Goal: Information Seeking & Learning: Learn about a topic

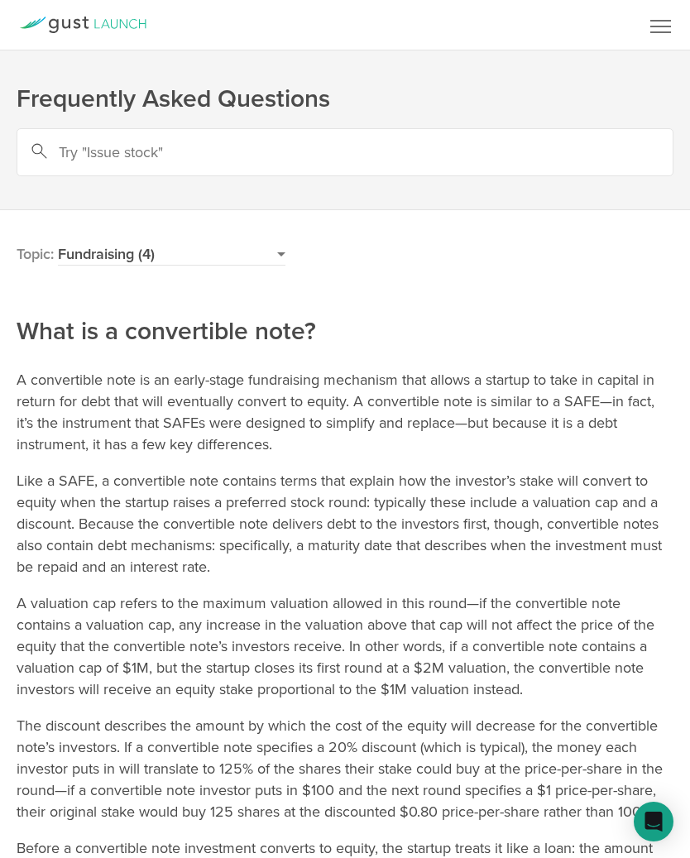
click at [154, 257] on select "Gust Launch (14) Incorporation (15) Company Formation (6) Issuing Stock (10) Ba…" at bounding box center [172, 254] width 228 height 22
select select "foreign-qualification"
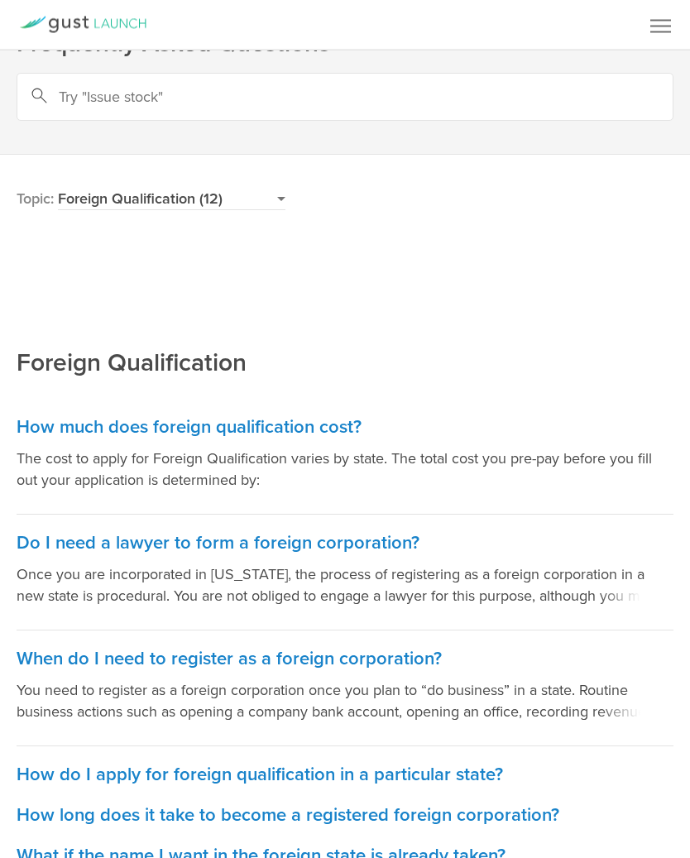
scroll to position [55, 0]
click at [95, 431] on h3 "How much does foreign qualification cost?" at bounding box center [345, 427] width 657 height 24
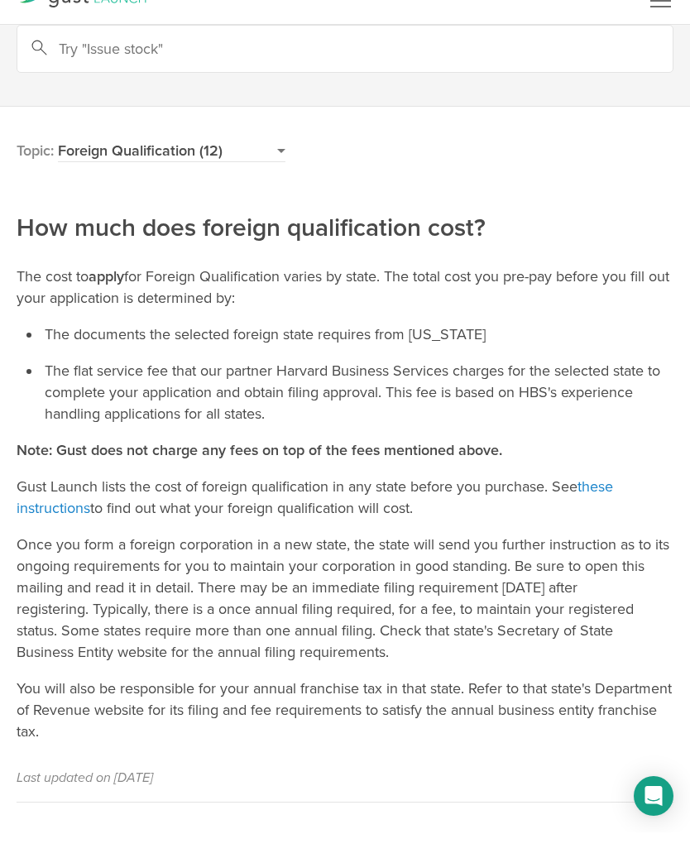
scroll to position [108, 0]
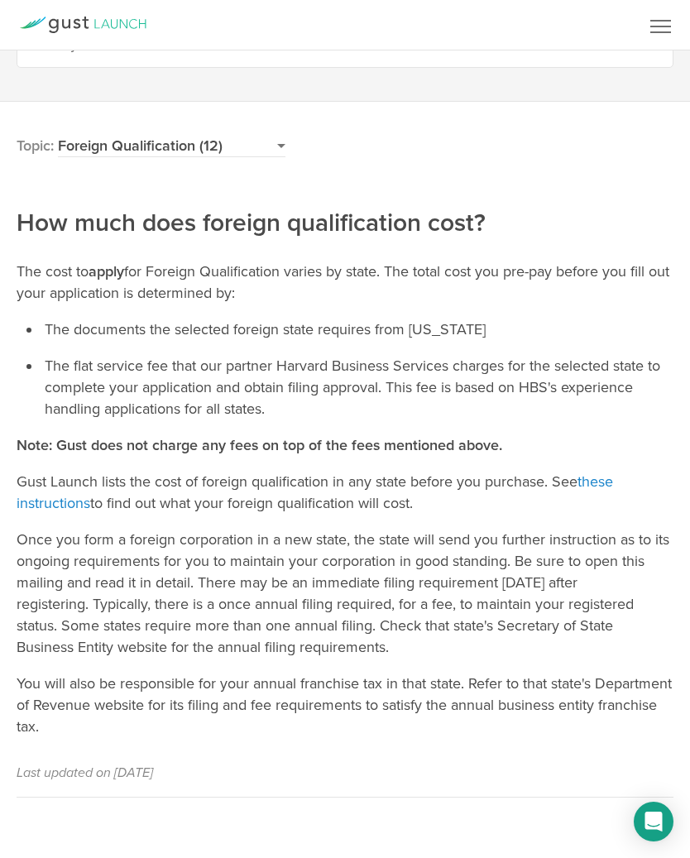
click at [228, 149] on select "Gust Launch (14) Incorporation (15) Company Formation (6) Issuing Stock (10) Ba…" at bounding box center [172, 146] width 228 height 22
click at [649, 853] on main "Topics Gust Launch (14) Incorporation (15) Company Formation (6) Issuing Stock …" at bounding box center [345, 483] width 690 height 762
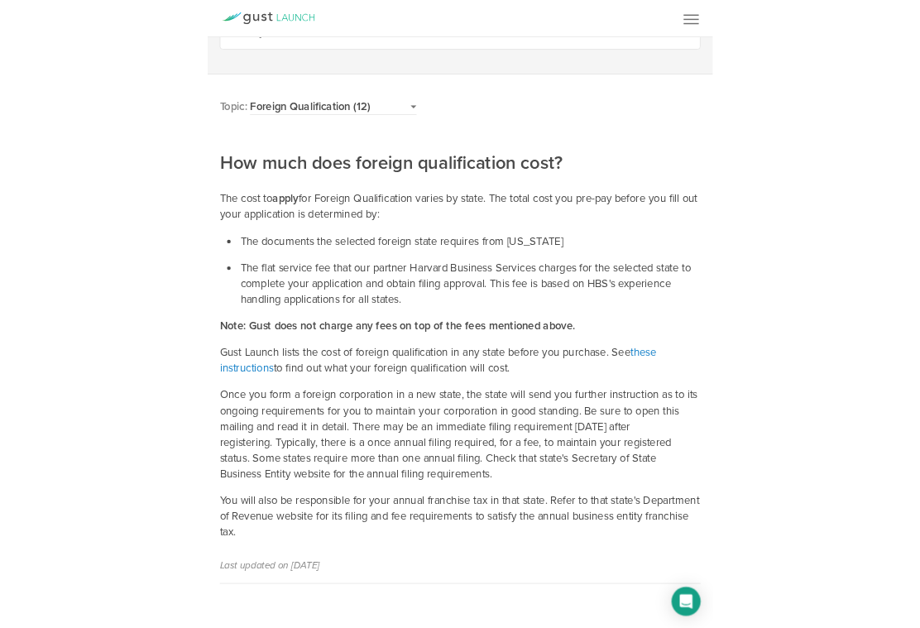
scroll to position [236, 0]
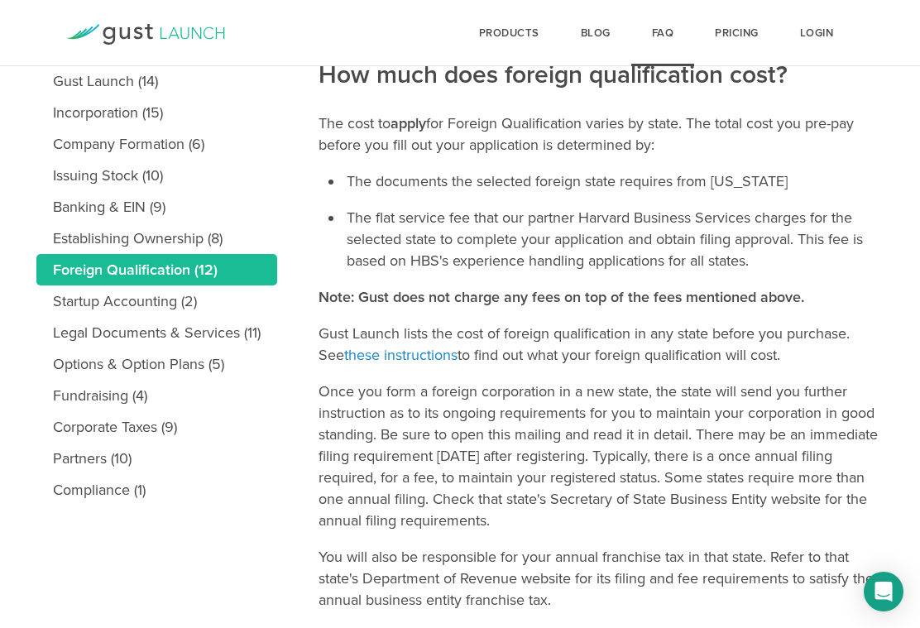
click at [88, 271] on link "Foreign Qualification (12)" at bounding box center [156, 269] width 241 height 31
